Goal: Navigation & Orientation: Find specific page/section

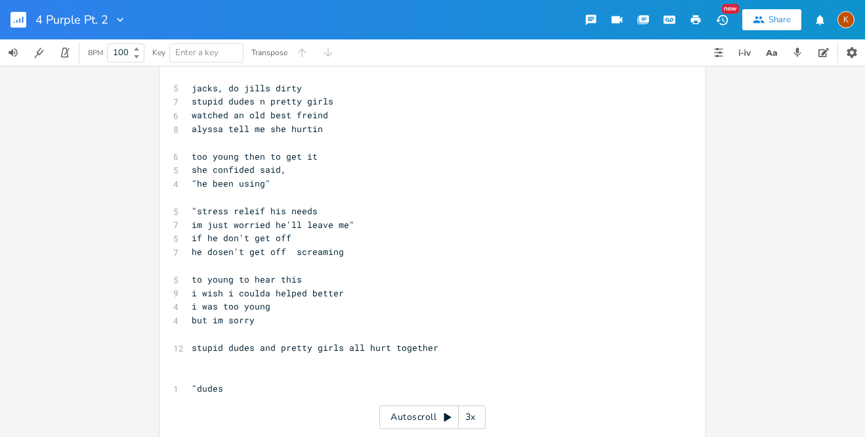
scroll to position [573, 0]
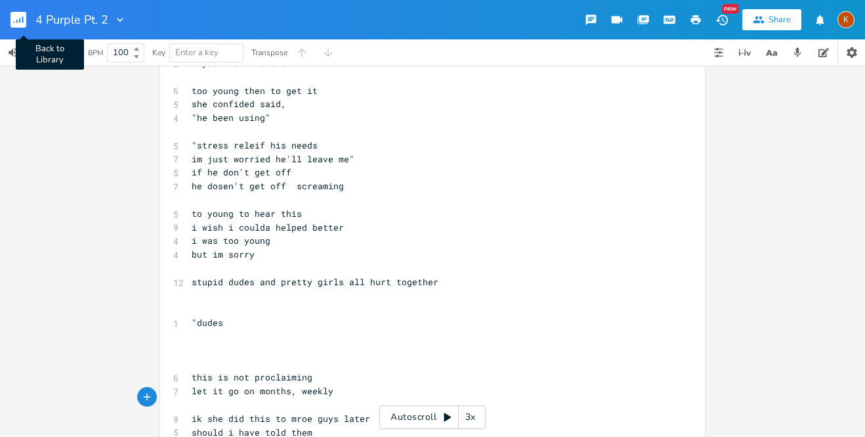
click at [22, 20] on icon "button" at bounding box center [22, 19] width 1 height 7
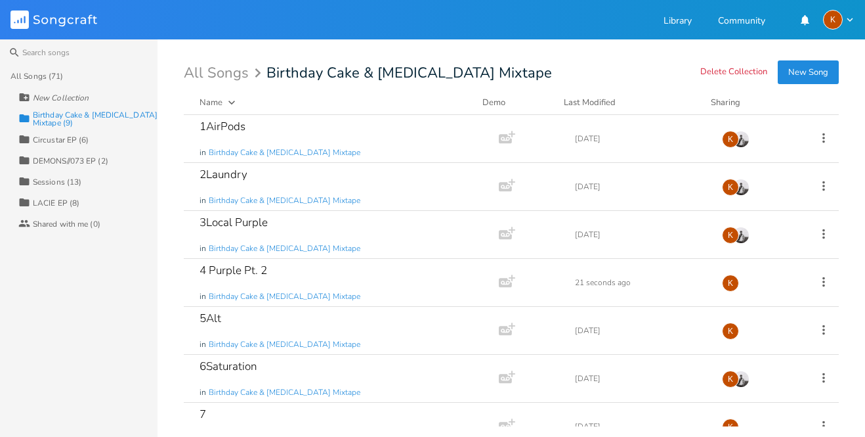
click at [563, 157] on div "1AirPods in Birthday Cake & [MEDICAL_DATA] Mixtape Add Demo [DATE] K" at bounding box center [511, 139] width 655 height 48
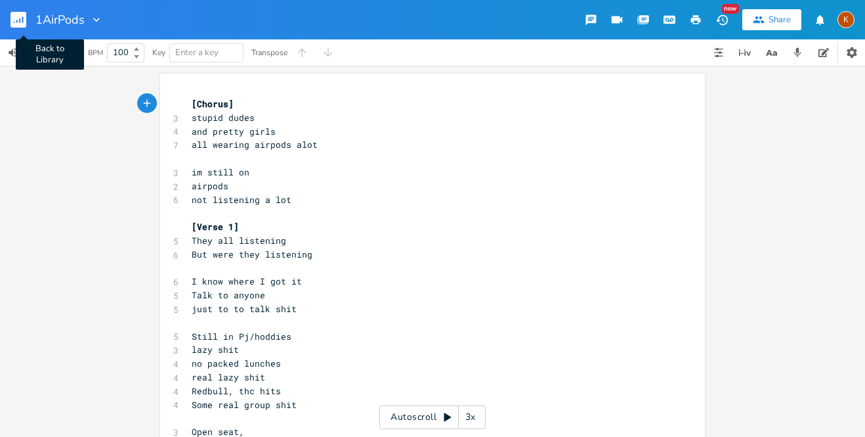
click at [11, 18] on rect "button" at bounding box center [19, 20] width 16 height 16
